Goal: Task Accomplishment & Management: Use online tool/utility

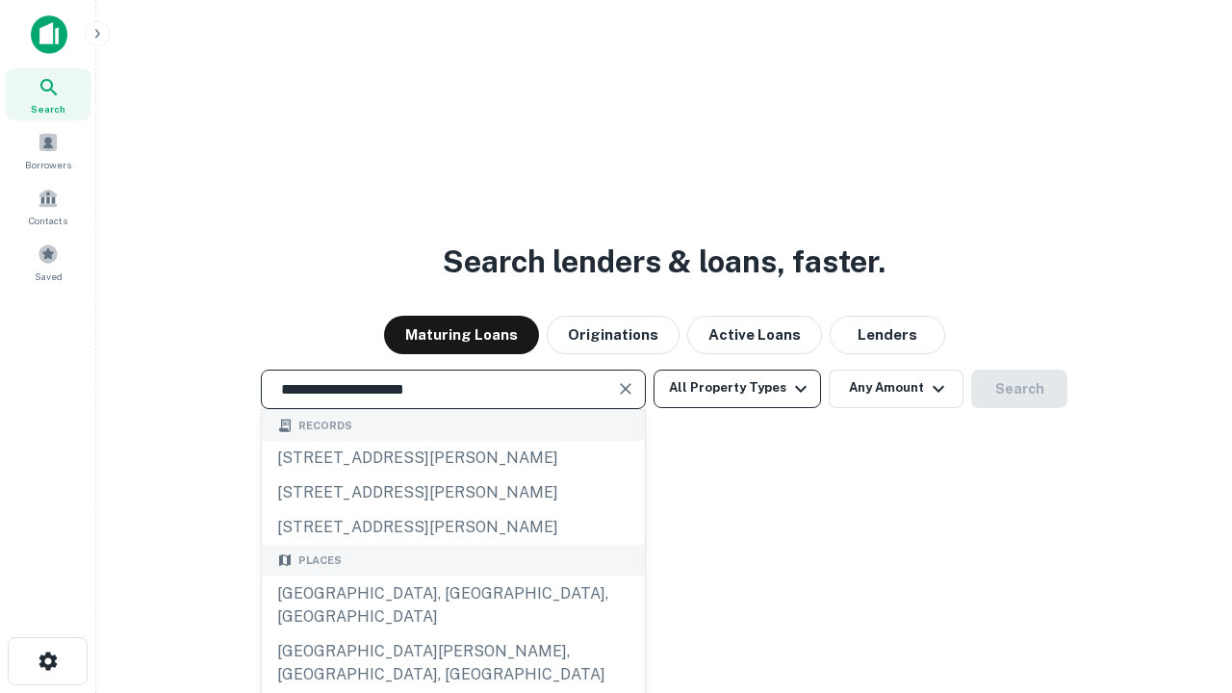
click at [452, 634] on div "[GEOGRAPHIC_DATA], [GEOGRAPHIC_DATA], [GEOGRAPHIC_DATA]" at bounding box center [453, 605] width 383 height 58
click at [737, 388] on button "All Property Types" at bounding box center [736, 389] width 167 height 38
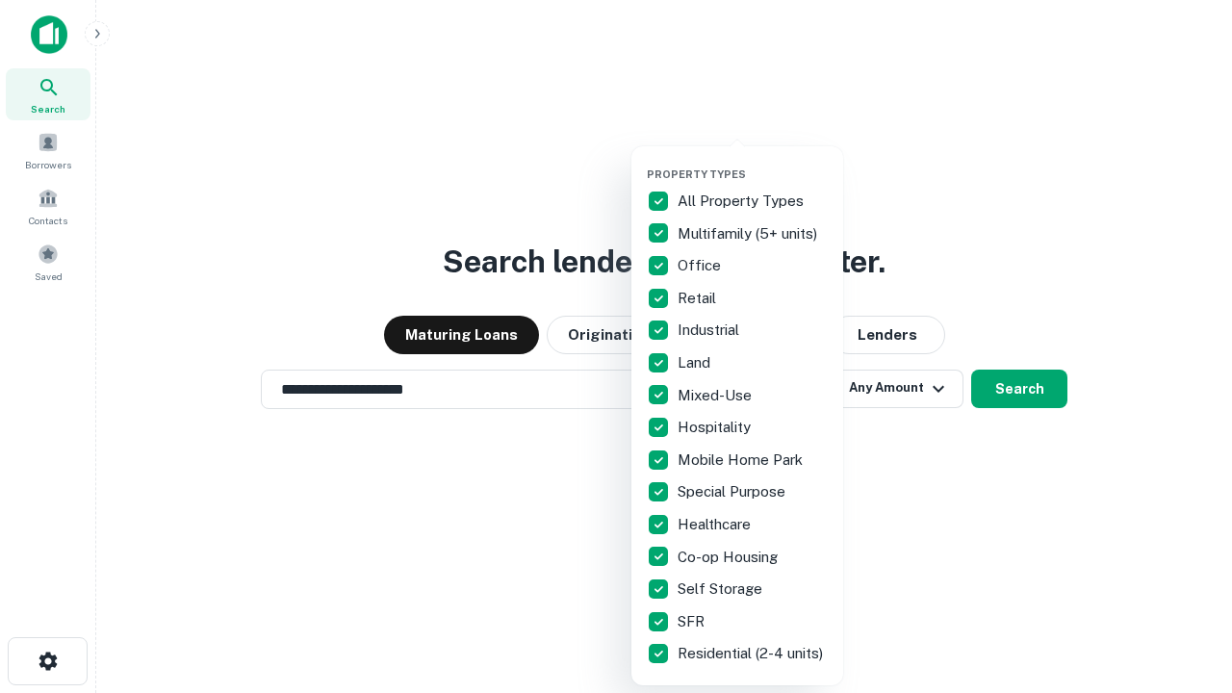
type input "**********"
click at [753, 162] on button "button" at bounding box center [753, 162] width 212 height 1
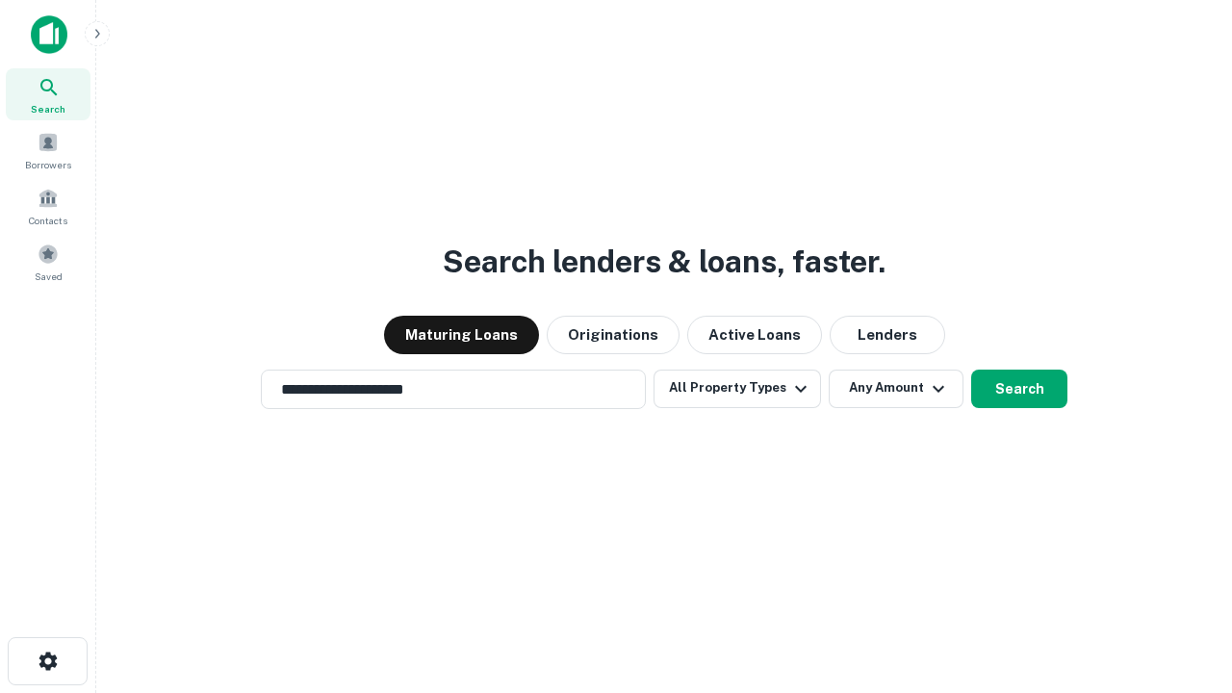
scroll to position [30, 0]
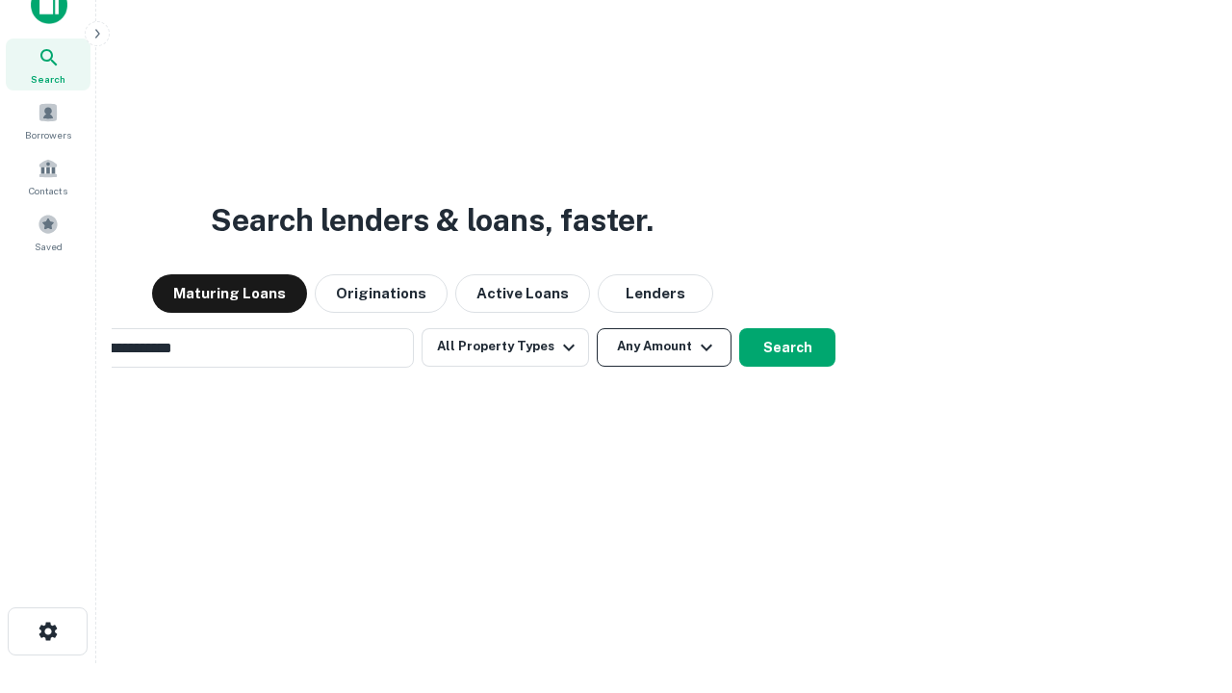
click at [597, 328] on button "Any Amount" at bounding box center [664, 347] width 135 height 38
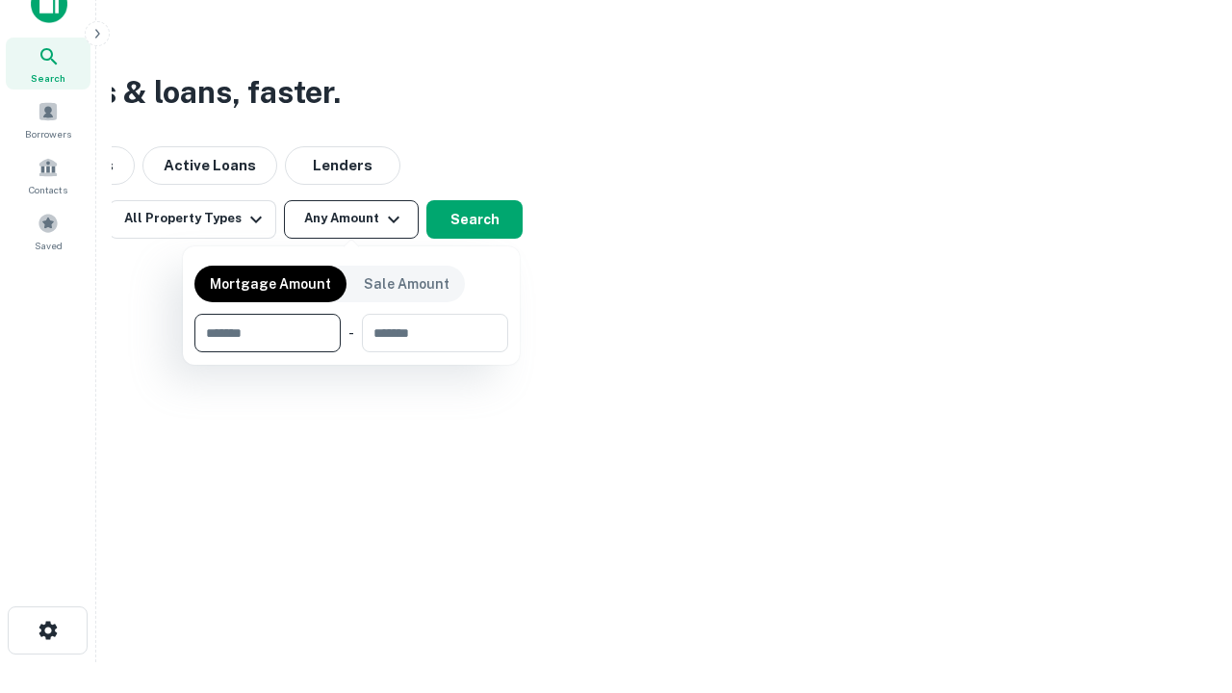
type input "*******"
click at [351, 352] on button "button" at bounding box center [351, 352] width 314 height 1
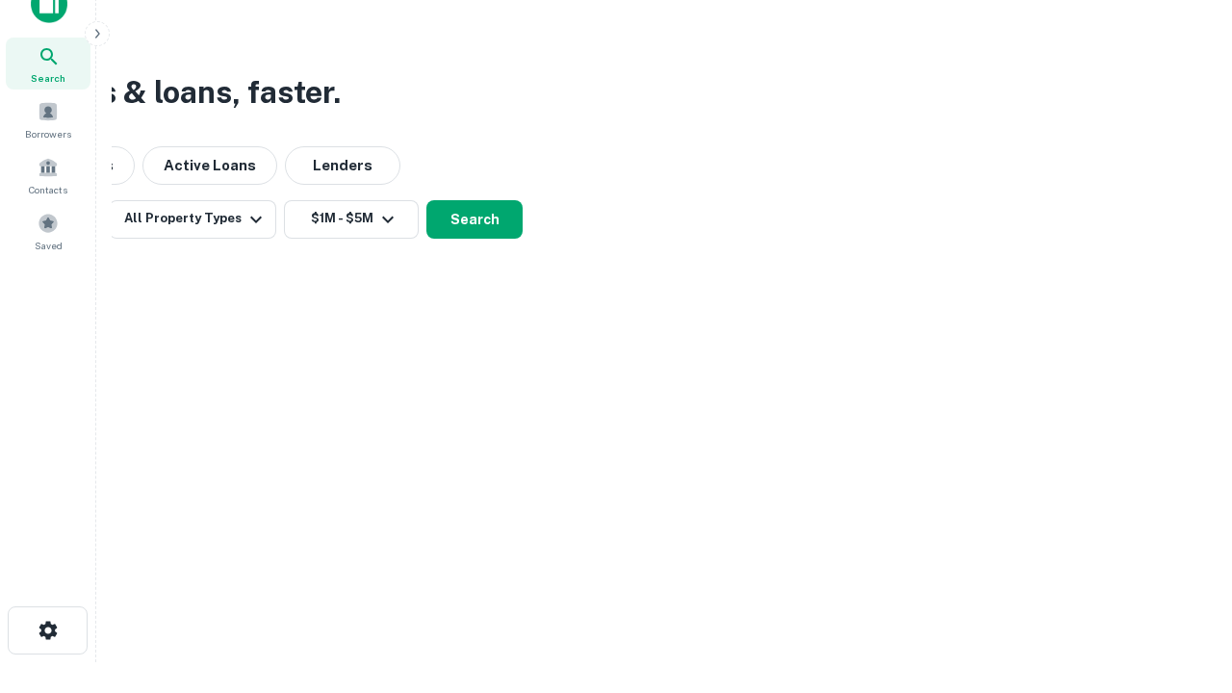
scroll to position [30, 0]
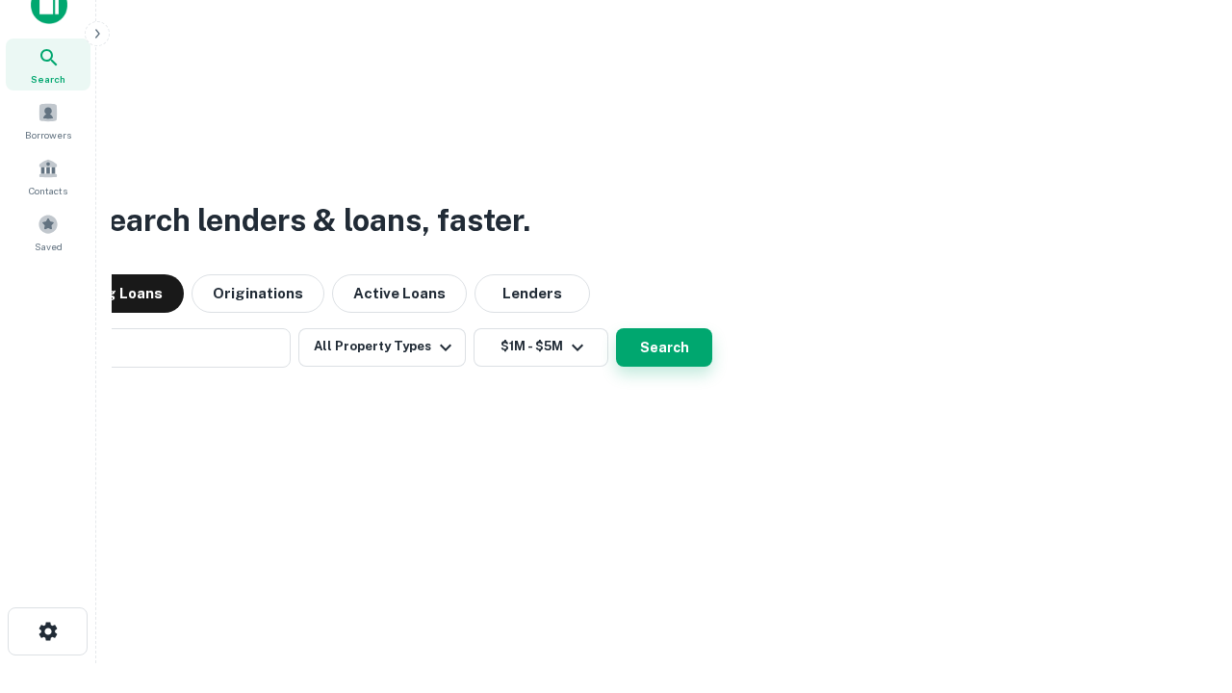
click at [616, 328] on button "Search" at bounding box center [664, 347] width 96 height 38
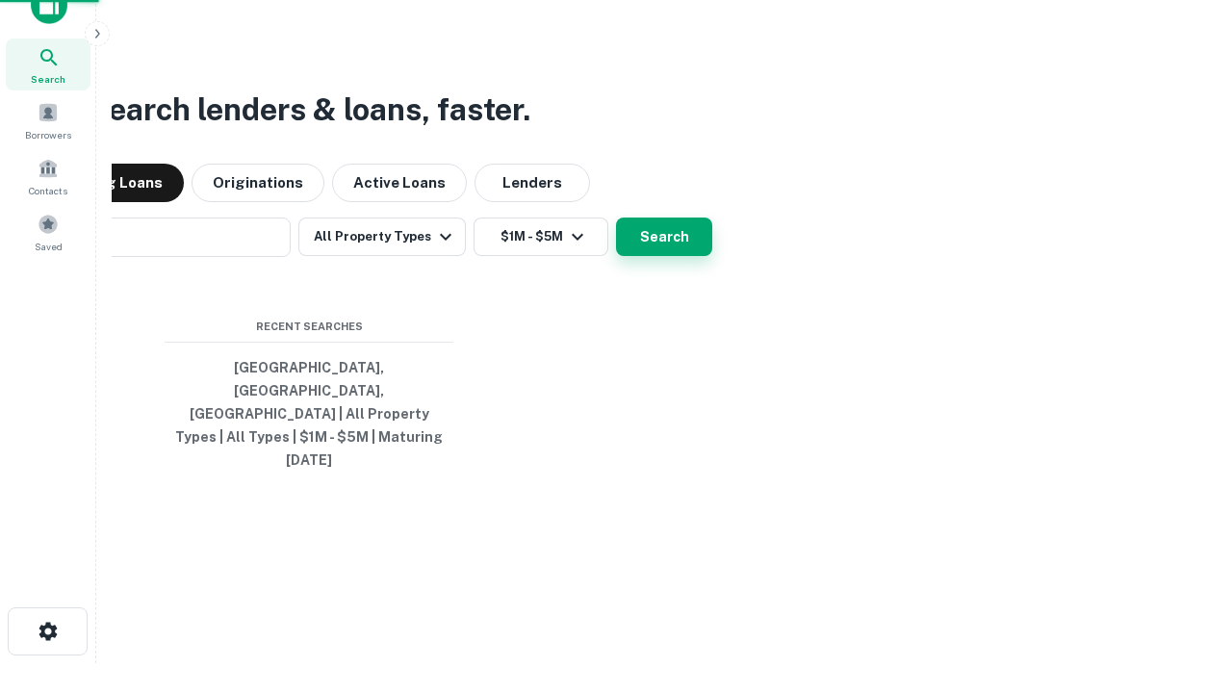
scroll to position [31, 0]
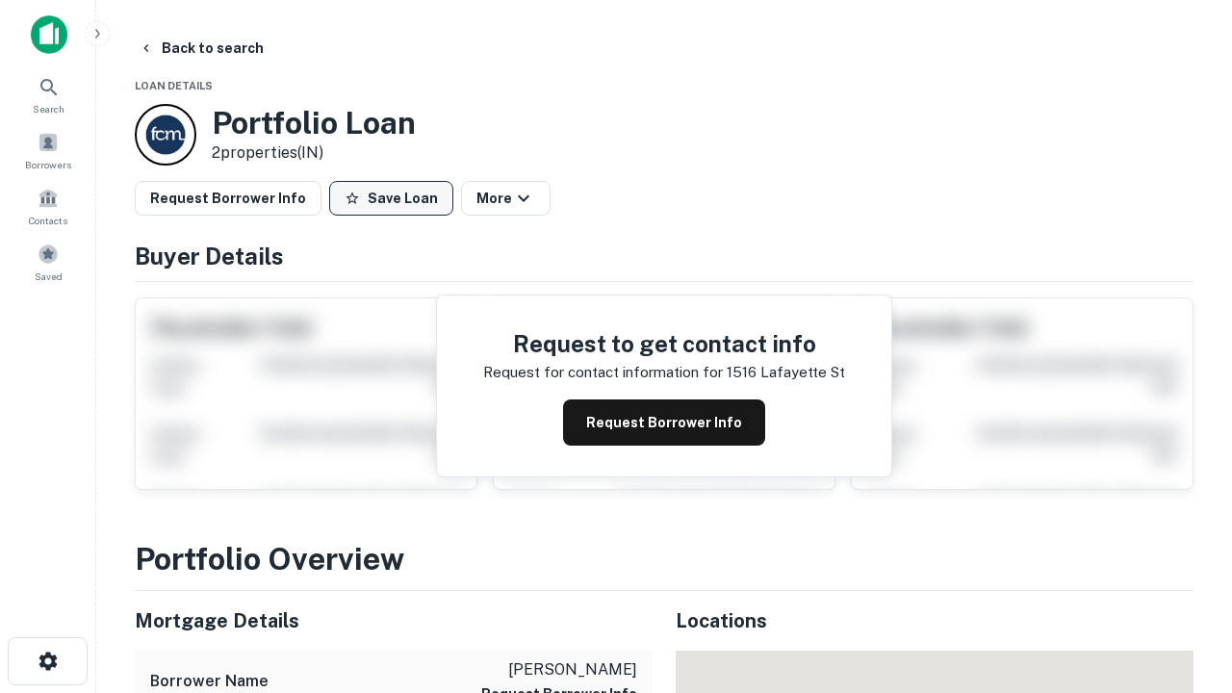
click at [391, 198] on button "Save Loan" at bounding box center [391, 198] width 124 height 35
